Goal: Use online tool/utility: Utilize a website feature to perform a specific function

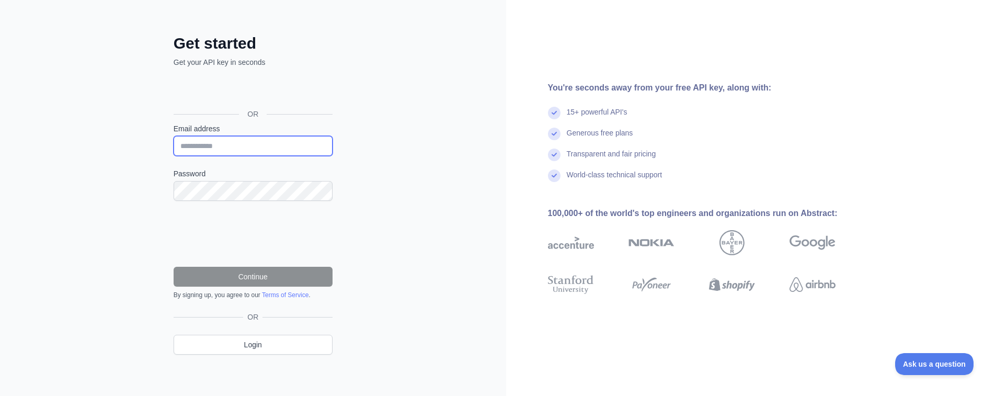
click at [220, 144] on input "Email address" at bounding box center [253, 146] width 159 height 20
paste input "**********"
type input "**********"
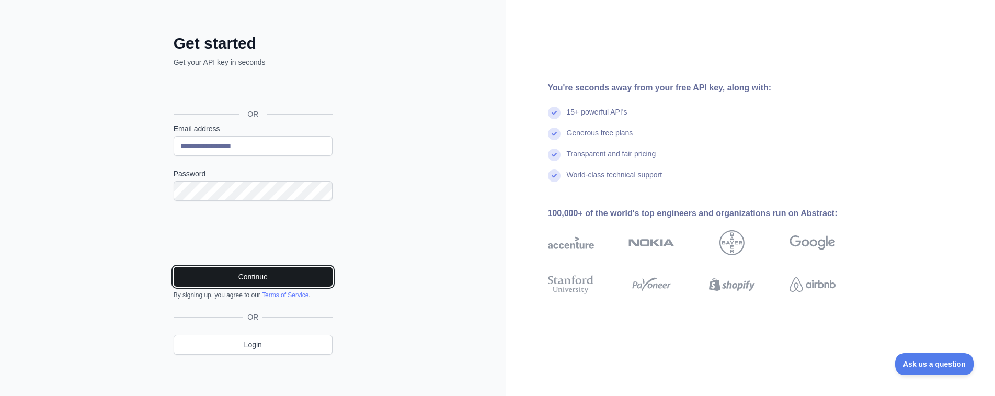
click at [256, 275] on button "Continue" at bounding box center [253, 277] width 159 height 20
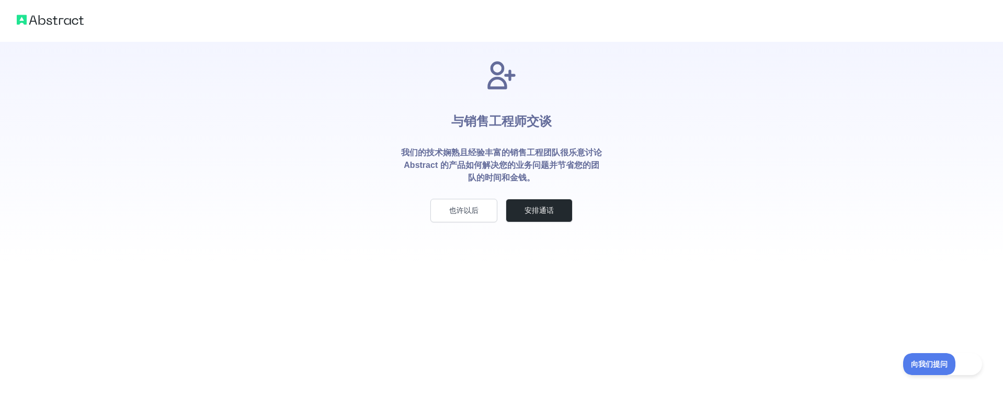
click at [654, 156] on div "与销售工程师交谈 我们的技术娴熟且经验丰富的销售工程团队很乐意讨论 Abstract 的产品如何解决您的业务问题并节省您的团队的时间和金钱。 也许以后 安排通话" at bounding box center [501, 132] width 1003 height 264
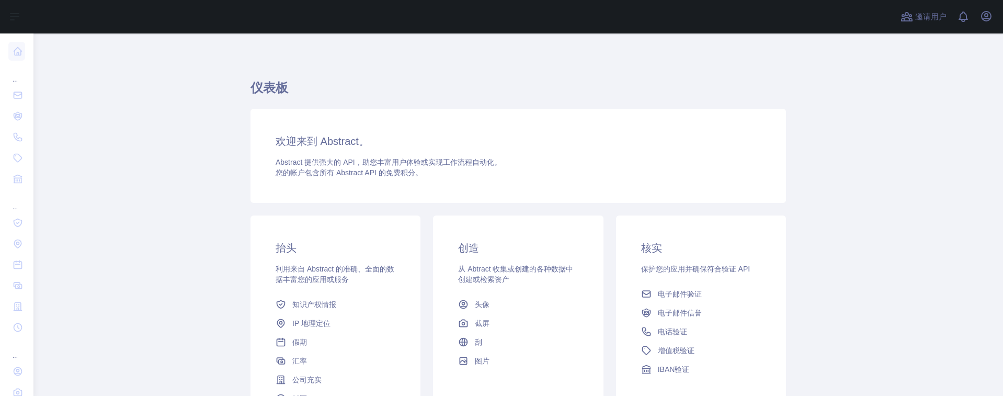
click at [841, 230] on main "仪表板 欢迎来到 Abstract。 Abstract 提供强大的 API，助您丰富用户体验或实现工作流程自动化。 您的帐户包含 所有 Abstract AP…" at bounding box center [517, 214] width 969 height 362
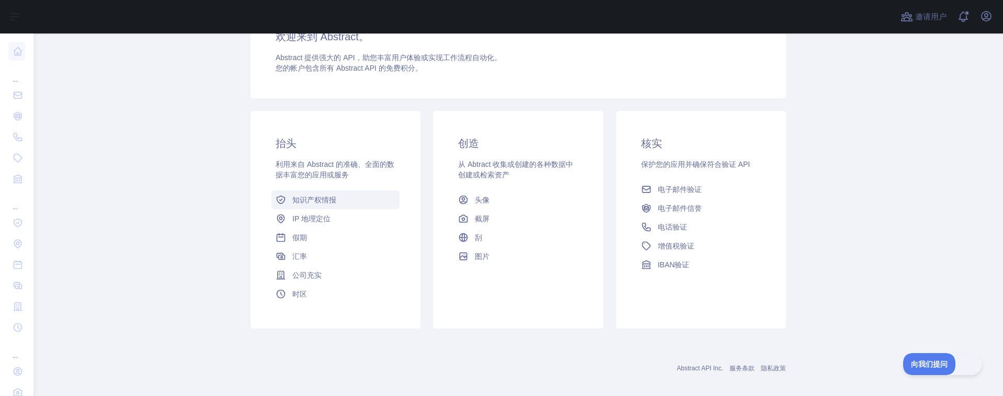
click at [320, 199] on font "知识产权情报" at bounding box center [314, 199] width 44 height 8
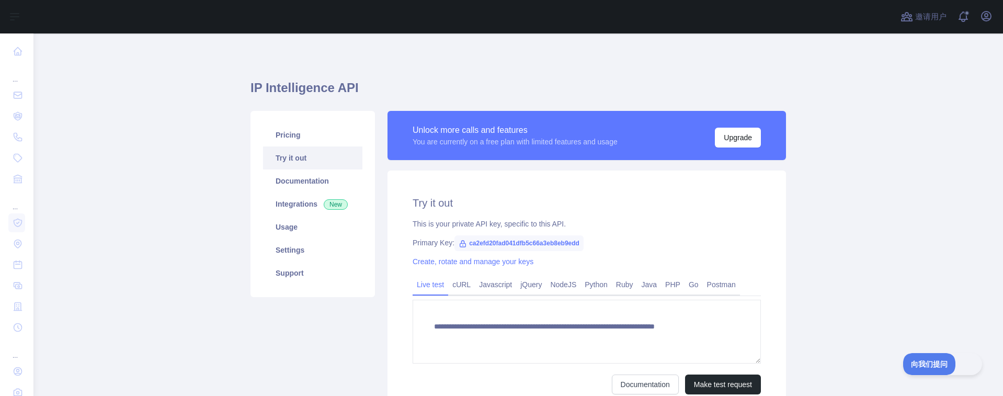
type textarea "**********"
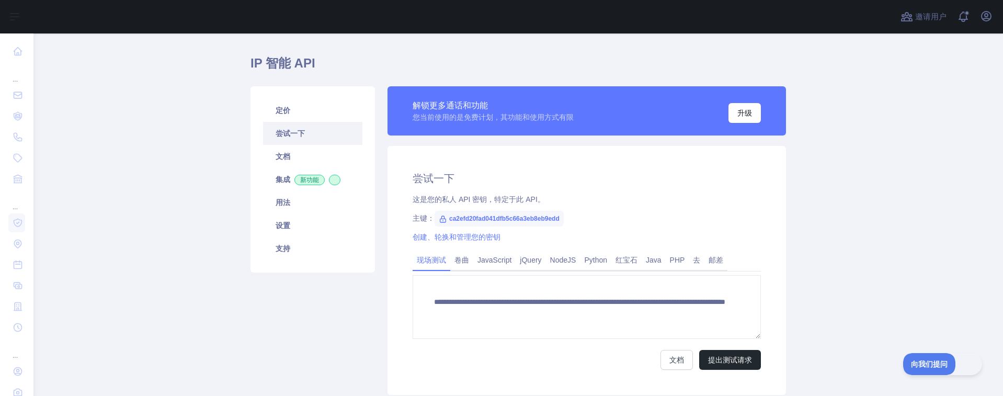
scroll to position [52, 0]
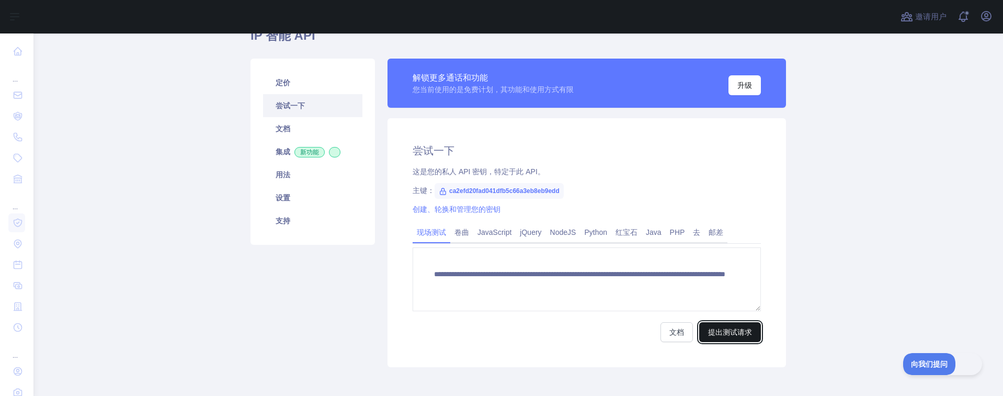
click at [724, 333] on font "提出测试请求" at bounding box center [730, 332] width 44 height 8
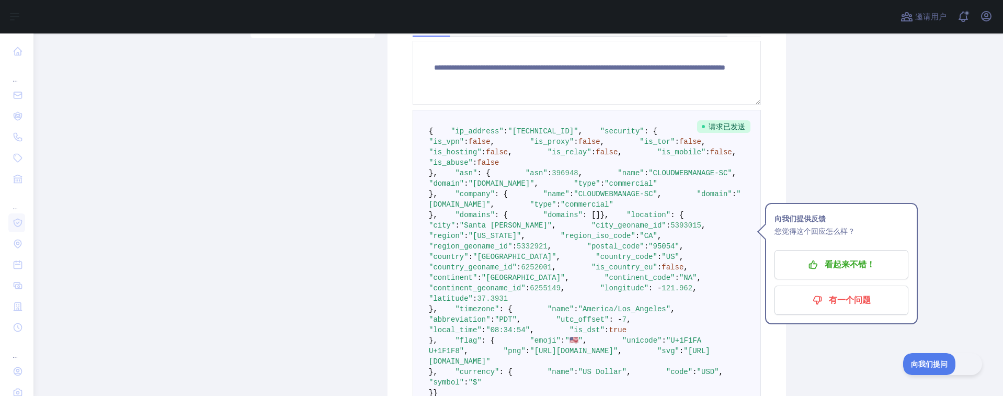
scroll to position [261, 0]
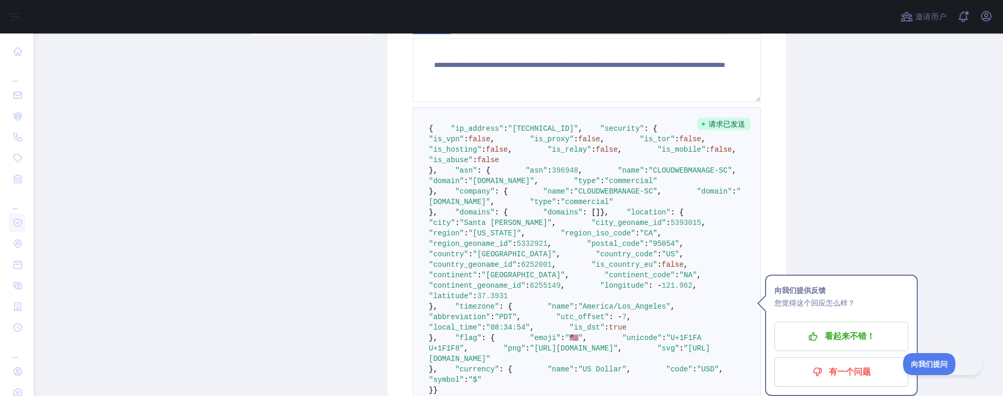
click at [490, 143] on span "false" at bounding box center [479, 139] width 22 height 8
click at [675, 143] on span ":" at bounding box center [677, 139] width 4 height 8
click at [547, 154] on span ""is_relay"" at bounding box center [569, 149] width 44 height 8
click at [657, 154] on span ""is_mobile"" at bounding box center [681, 149] width 48 height 8
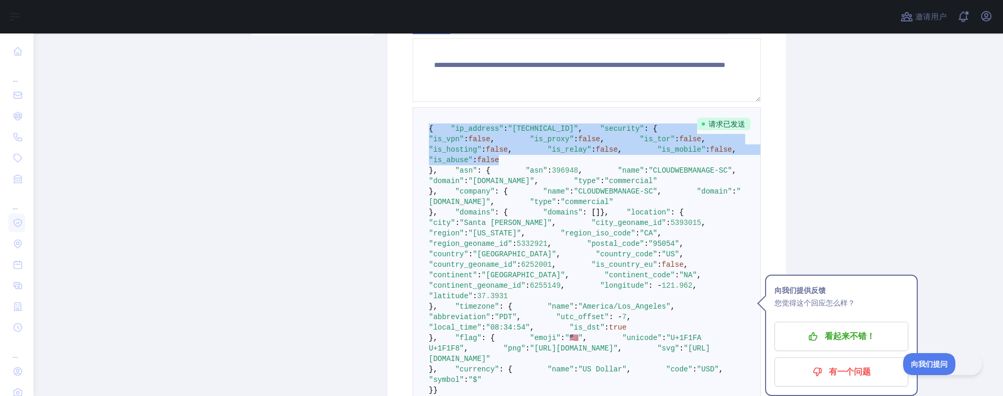
drag, startPoint x: 523, startPoint y: 224, endPoint x: 413, endPoint y: 123, distance: 149.5
click at [413, 123] on pre "{ "ip_address" : "104.238.212.102" , "security" : { "is_vpn" : false , "is_prox…" at bounding box center [586, 259] width 348 height 304
click at [564, 177] on pre "{ "ip_address" : "104.238.212.102" , "security" : { "is_vpn" : false , "is_prox…" at bounding box center [586, 259] width 348 height 304
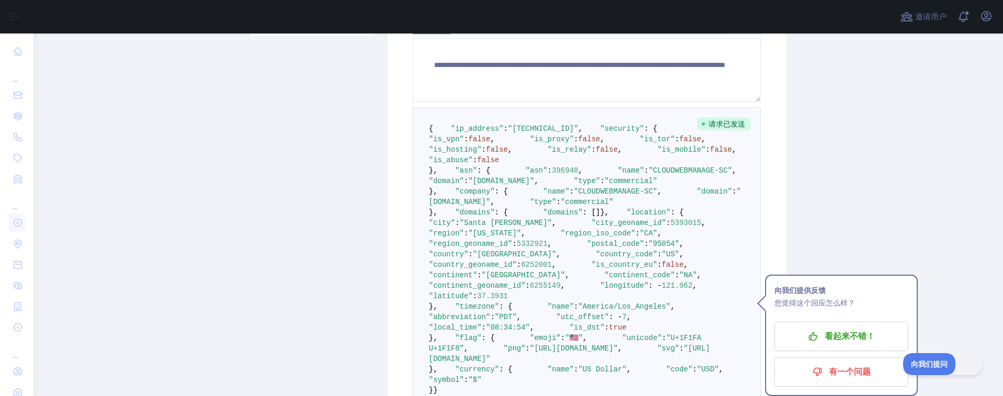
click at [705, 172] on pre "{ "ip_address" : "104.238.212.102" , "security" : { "is_vpn" : false , "is_prox…" at bounding box center [586, 259] width 348 height 304
